Goal: Entertainment & Leisure: Consume media (video, audio)

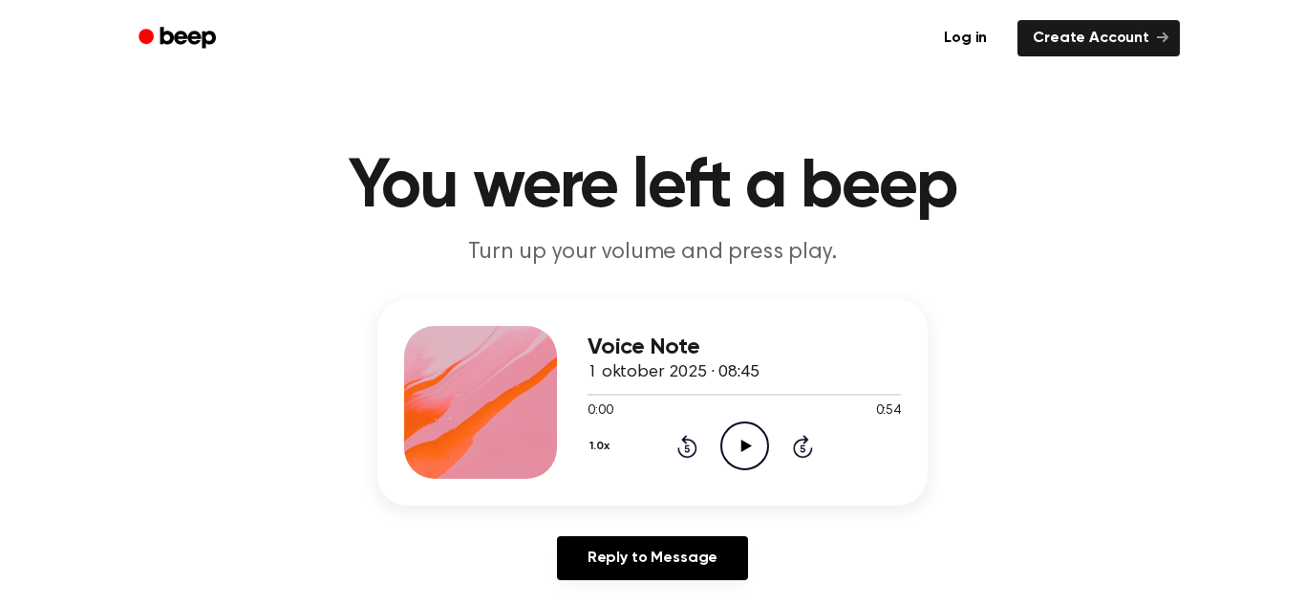
click at [749, 448] on icon "Play Audio" at bounding box center [745, 445] width 49 height 49
click at [749, 448] on icon "Pause Audio" at bounding box center [745, 445] width 49 height 49
click at [736, 441] on icon "Play Audio" at bounding box center [745, 445] width 49 height 49
click at [736, 441] on icon "Pause Audio" at bounding box center [745, 445] width 49 height 49
click at [753, 441] on icon "Play Audio" at bounding box center [745, 445] width 49 height 49
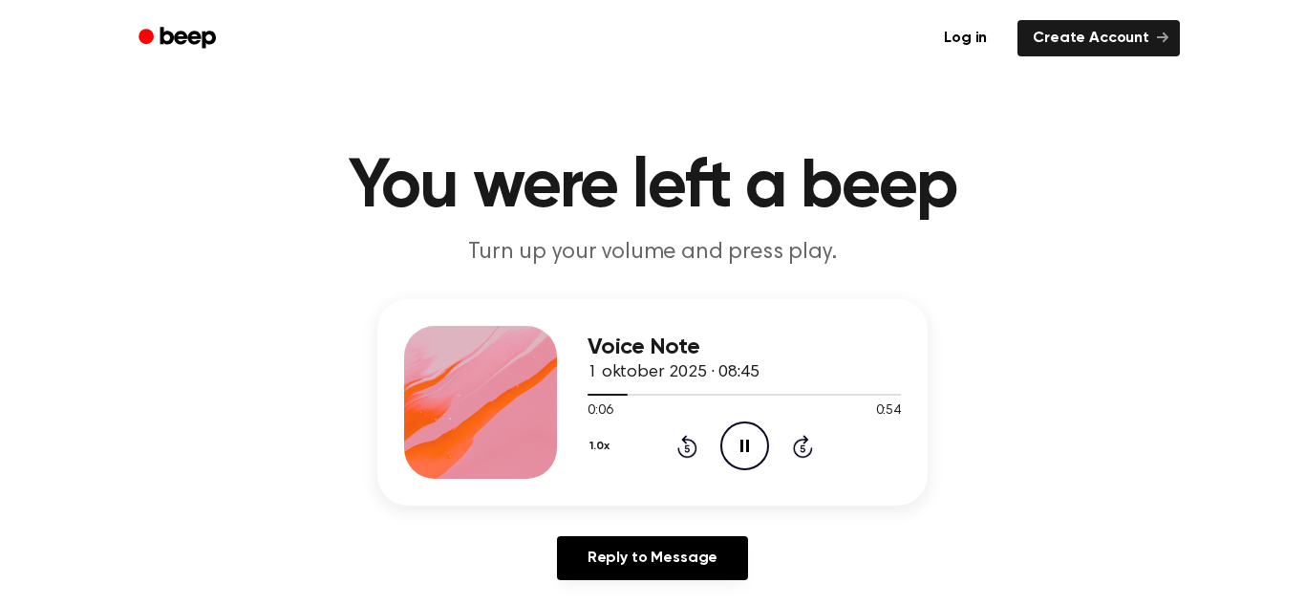
click at [691, 444] on icon "Rewind 5 seconds" at bounding box center [687, 446] width 21 height 25
click at [746, 453] on icon "Pause Audio" at bounding box center [745, 445] width 49 height 49
click at [683, 441] on icon at bounding box center [688, 446] width 20 height 23
click at [749, 451] on icon "Play Audio" at bounding box center [745, 445] width 49 height 49
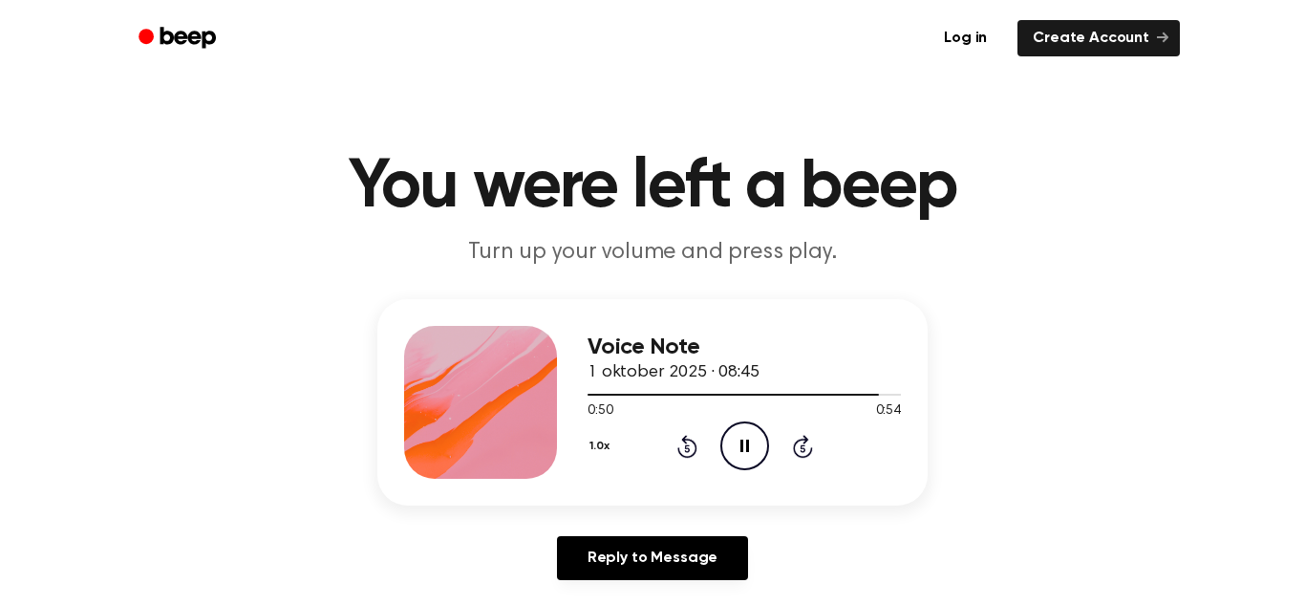
click at [749, 451] on icon "Pause Audio" at bounding box center [745, 445] width 49 height 49
